Goal: Information Seeking & Learning: Check status

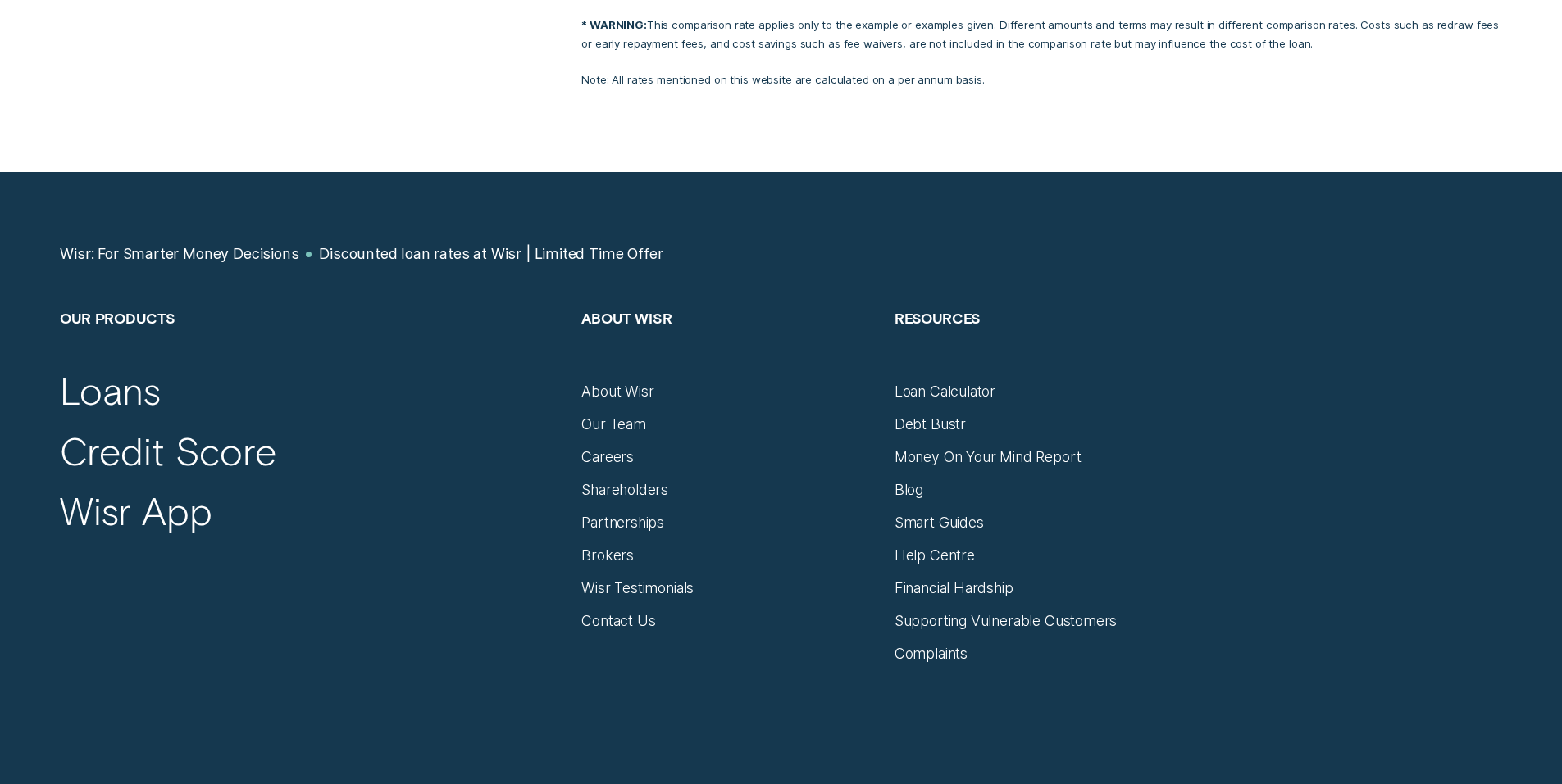
scroll to position [4001, 0]
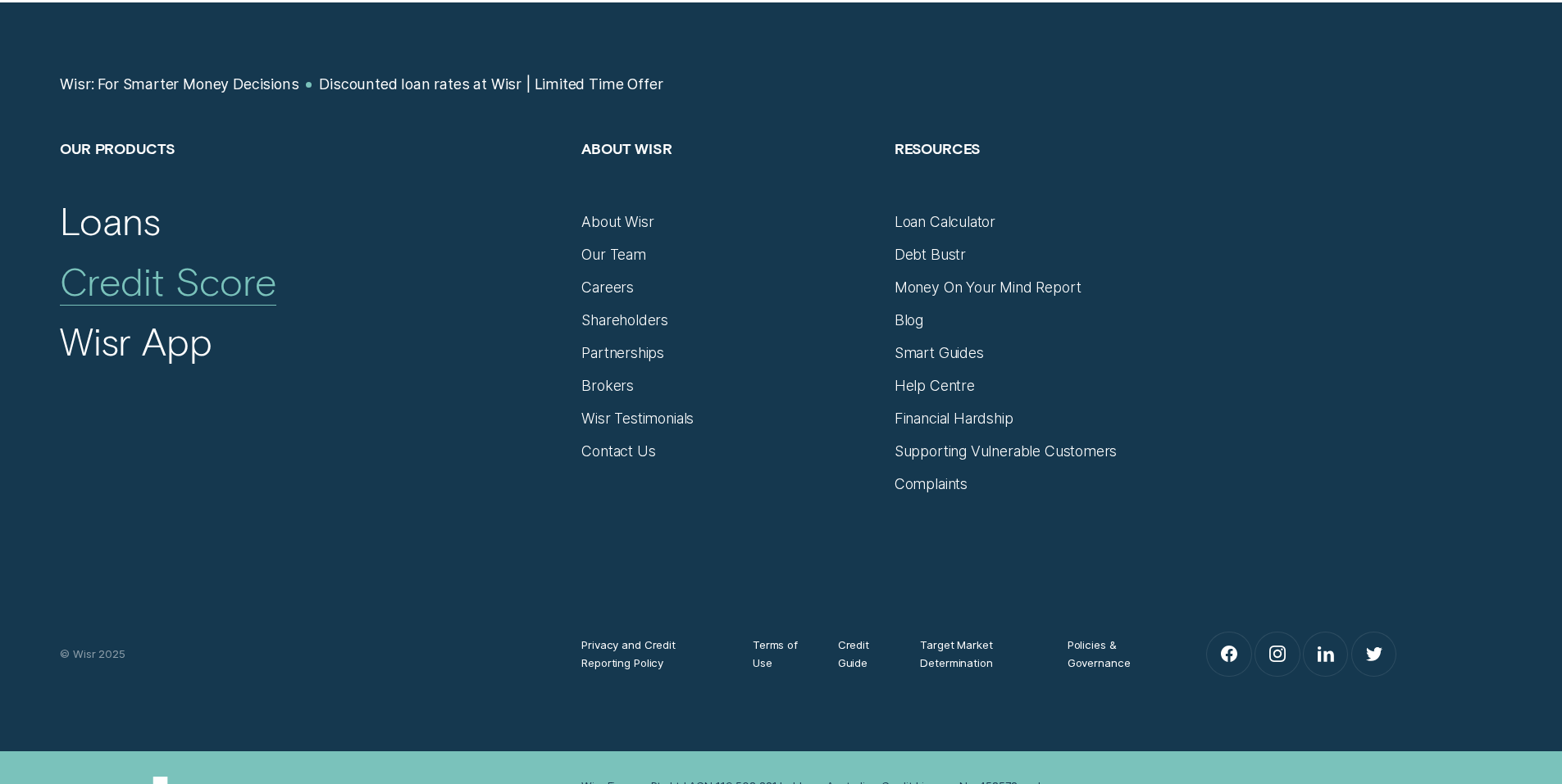
drag, startPoint x: 112, startPoint y: 259, endPoint x: 152, endPoint y: 269, distance: 41.2
click at [112, 259] on div "Credit Score" at bounding box center [168, 282] width 216 height 47
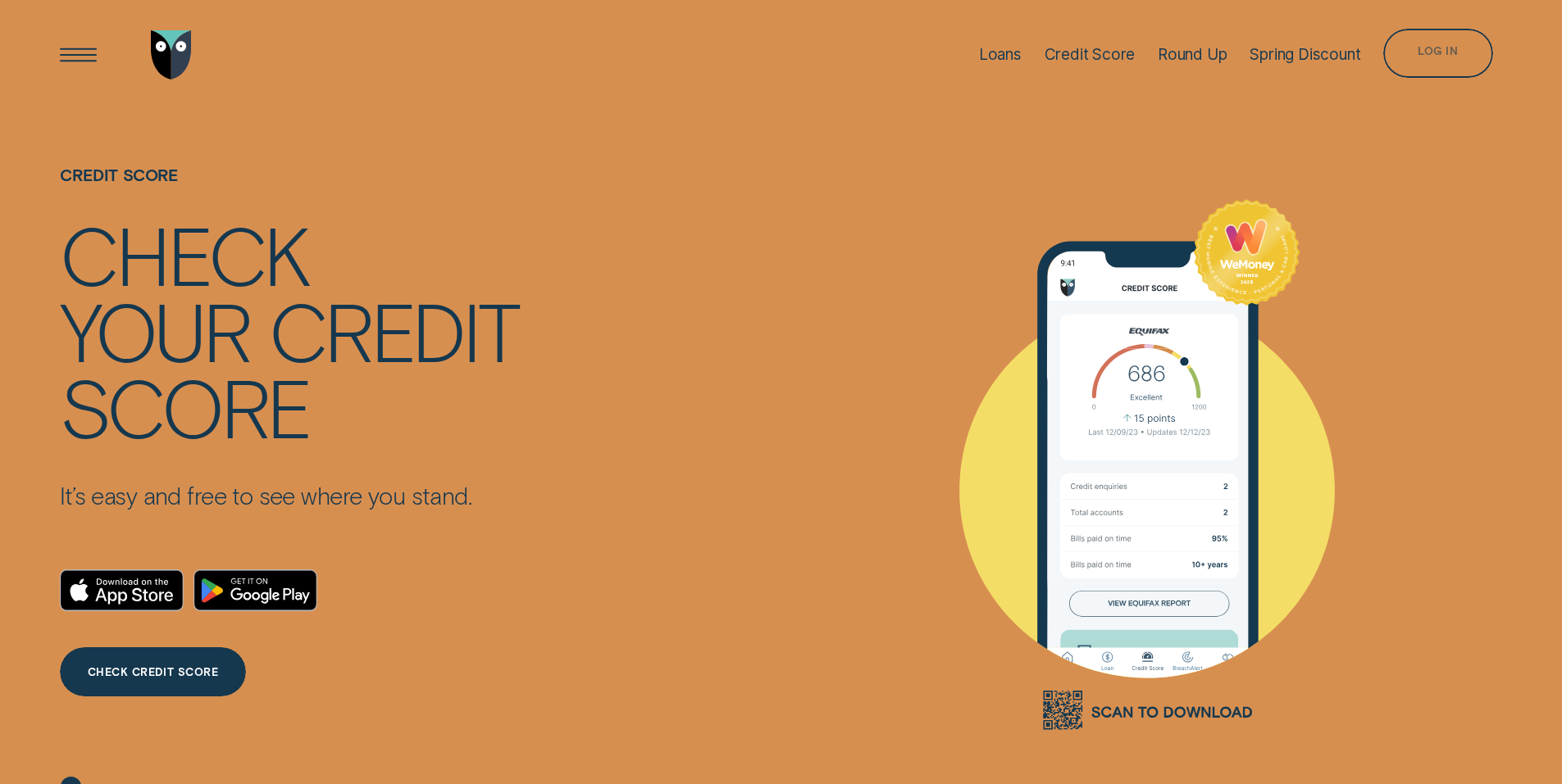
click at [1404, 45] on div "Log in" at bounding box center [1437, 53] width 109 height 49
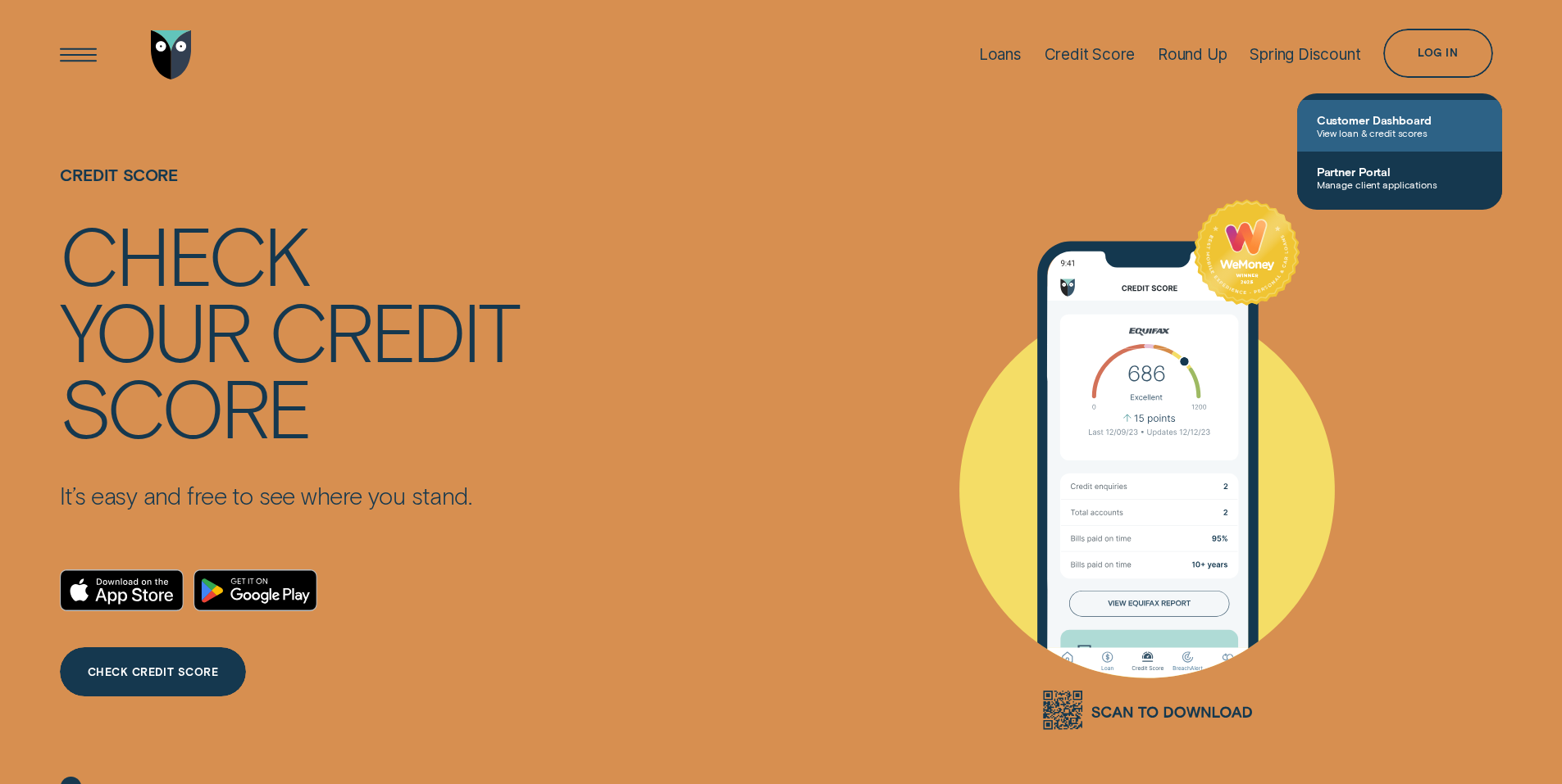
click at [1379, 119] on span "Customer Dashboard" at bounding box center [1399, 119] width 165 height 14
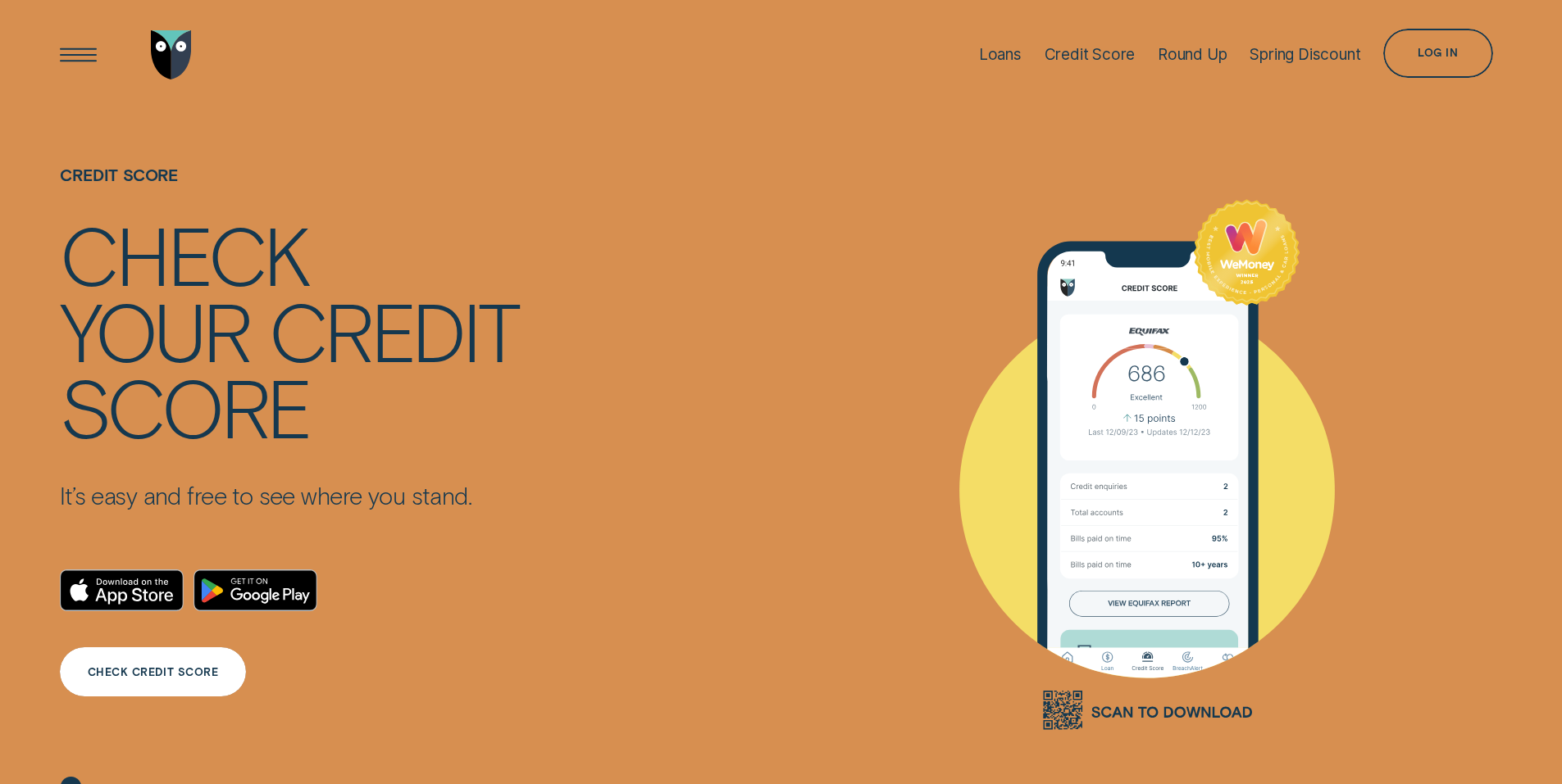
click at [198, 651] on div "CHECK CREDIT SCORE" at bounding box center [152, 671] width 186 height 49
